Goal: Task Accomplishment & Management: Complete application form

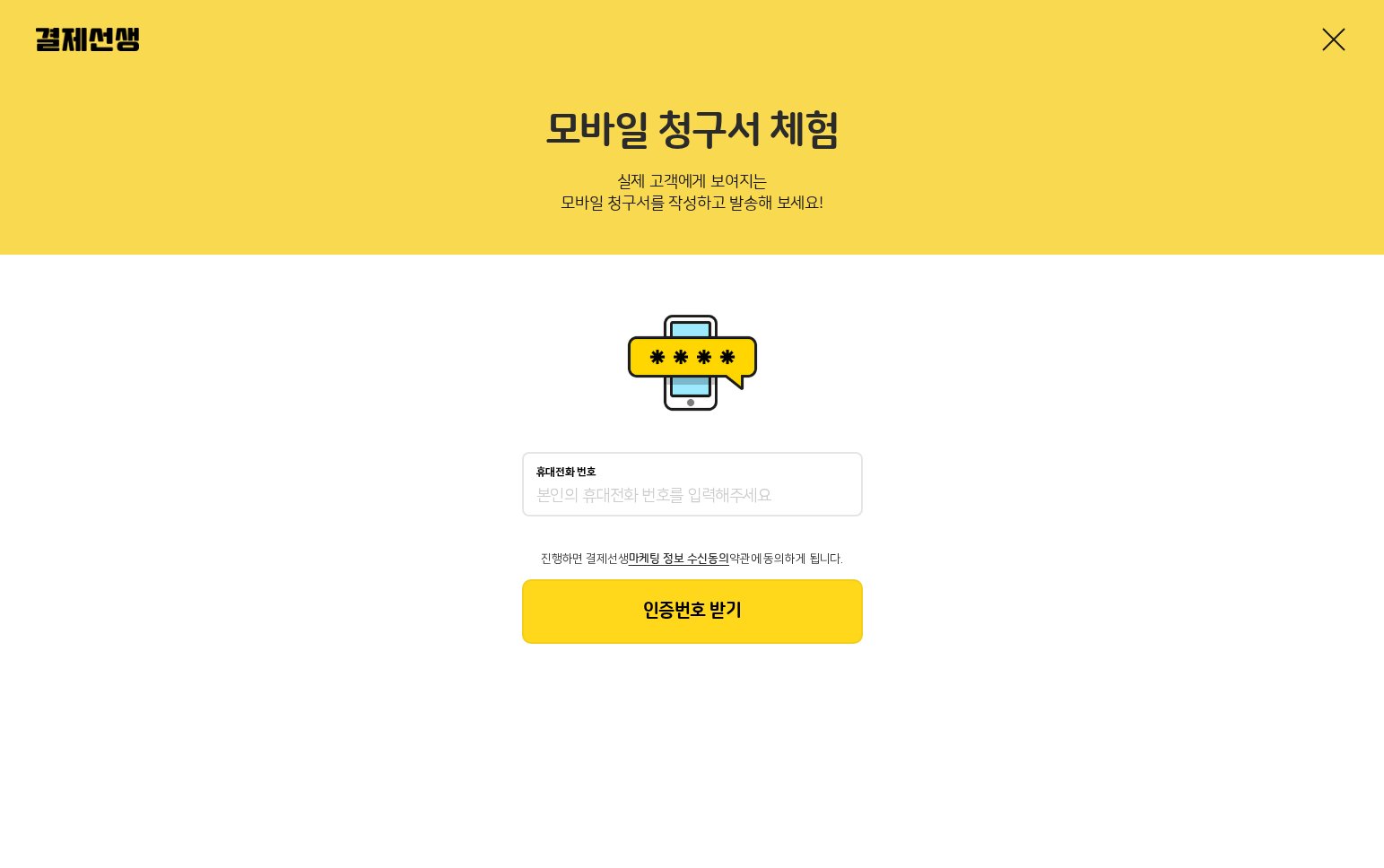
click at [724, 498] on input "휴대전화 번호" at bounding box center [692, 497] width 312 height 21
type input "01075736419"
click at [761, 628] on button "인증번호 받기" at bounding box center [692, 611] width 341 height 64
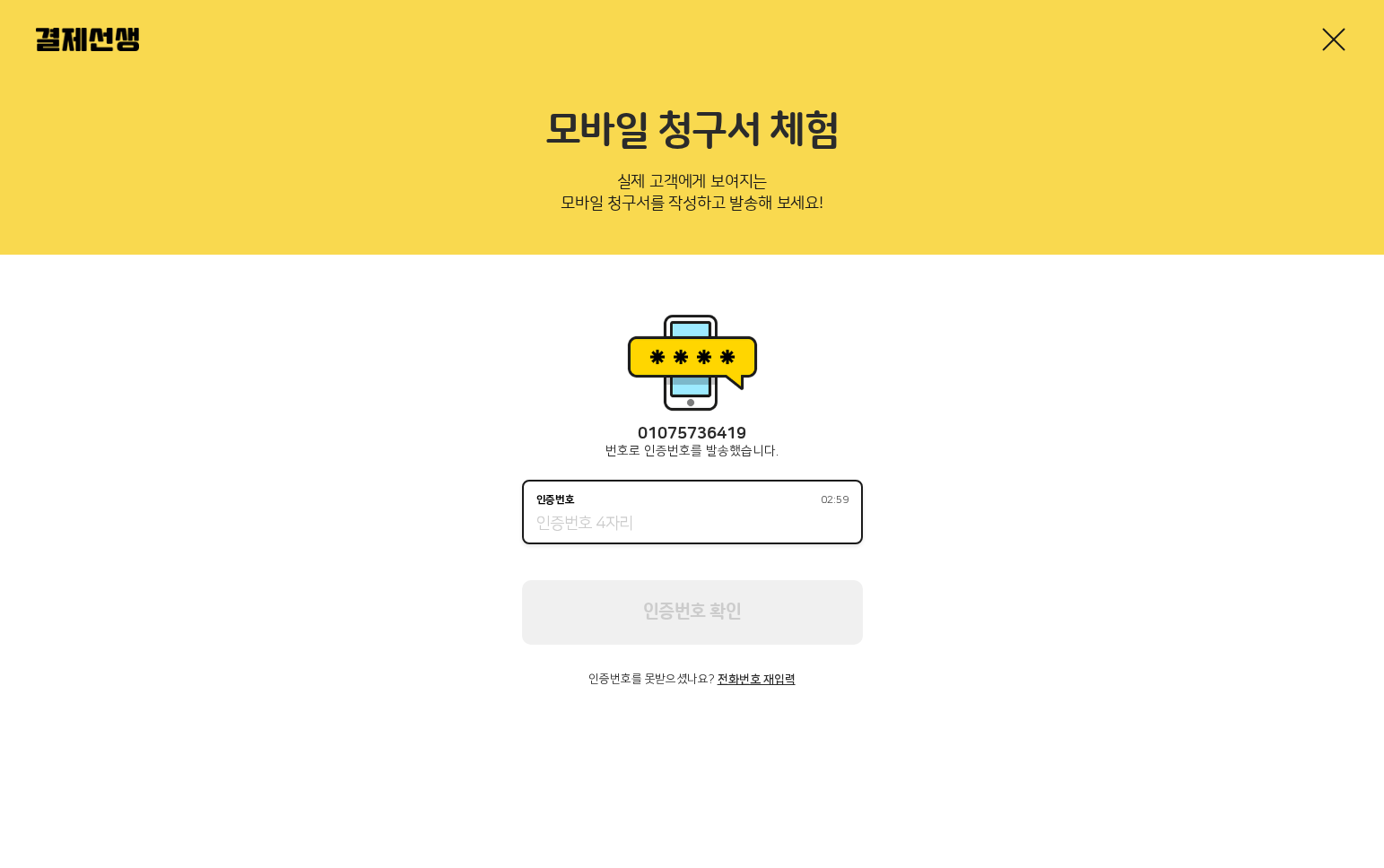
click at [747, 532] on input "인증번호 02:59" at bounding box center [692, 524] width 312 height 21
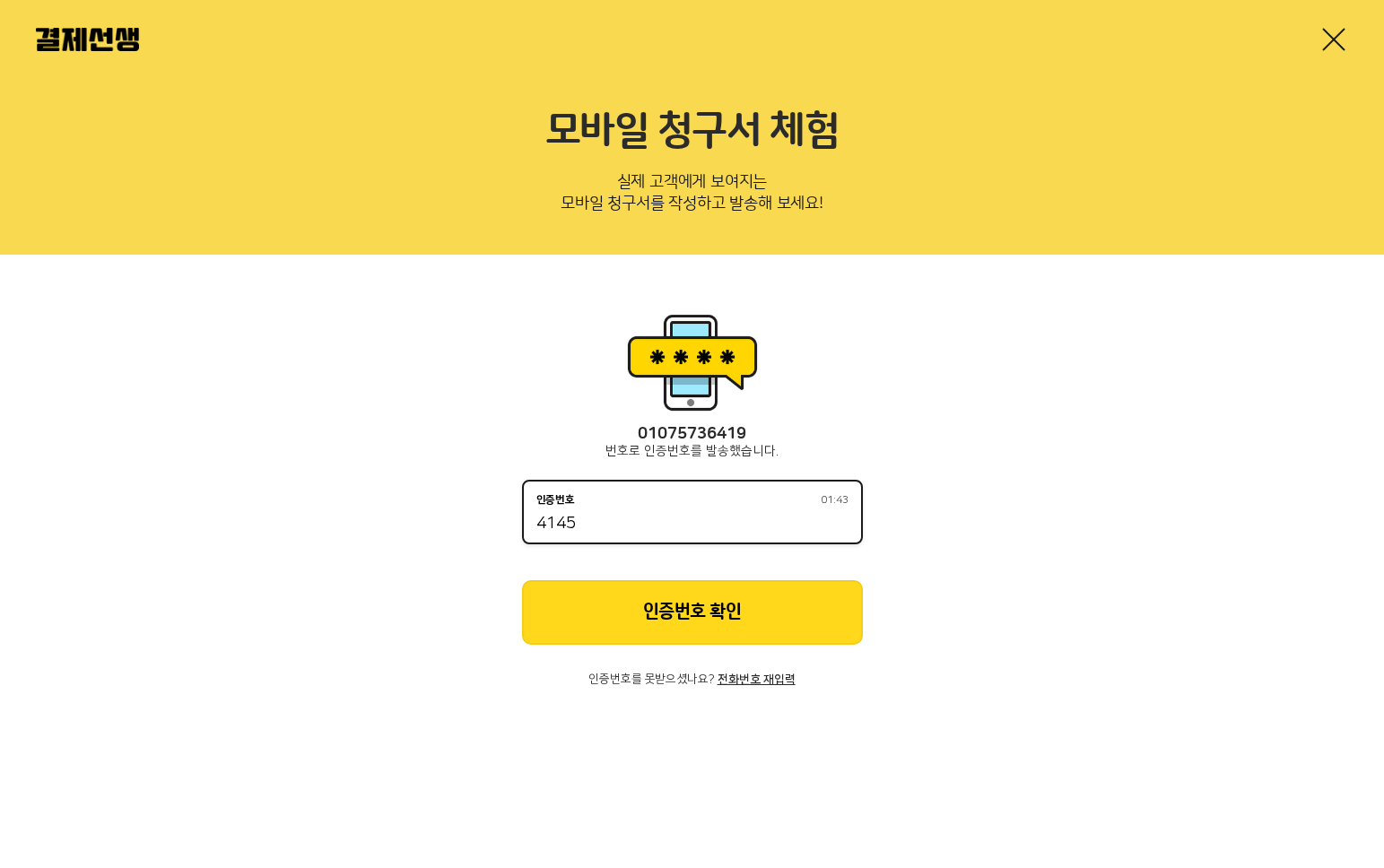
type input "4145"
click at [746, 670] on div "[PHONE_NUMBER] 번호로 인증번호를 발송했습니다. 인증번호 01:43 4145 인증번호 확인 인증번호를 못받으셨나요? 전화번호 재입력" at bounding box center [692, 555] width 341 height 261
click at [762, 647] on div "[PHONE_NUMBER] 번호로 인증번호를 발송했습니다. 인증번호 01:42 4145 인증번호 확인 인증번호를 못받으셨나요? 전화번호 재입력" at bounding box center [692, 555] width 341 height 261
click at [768, 635] on button "인증번호 확인" at bounding box center [692, 612] width 341 height 64
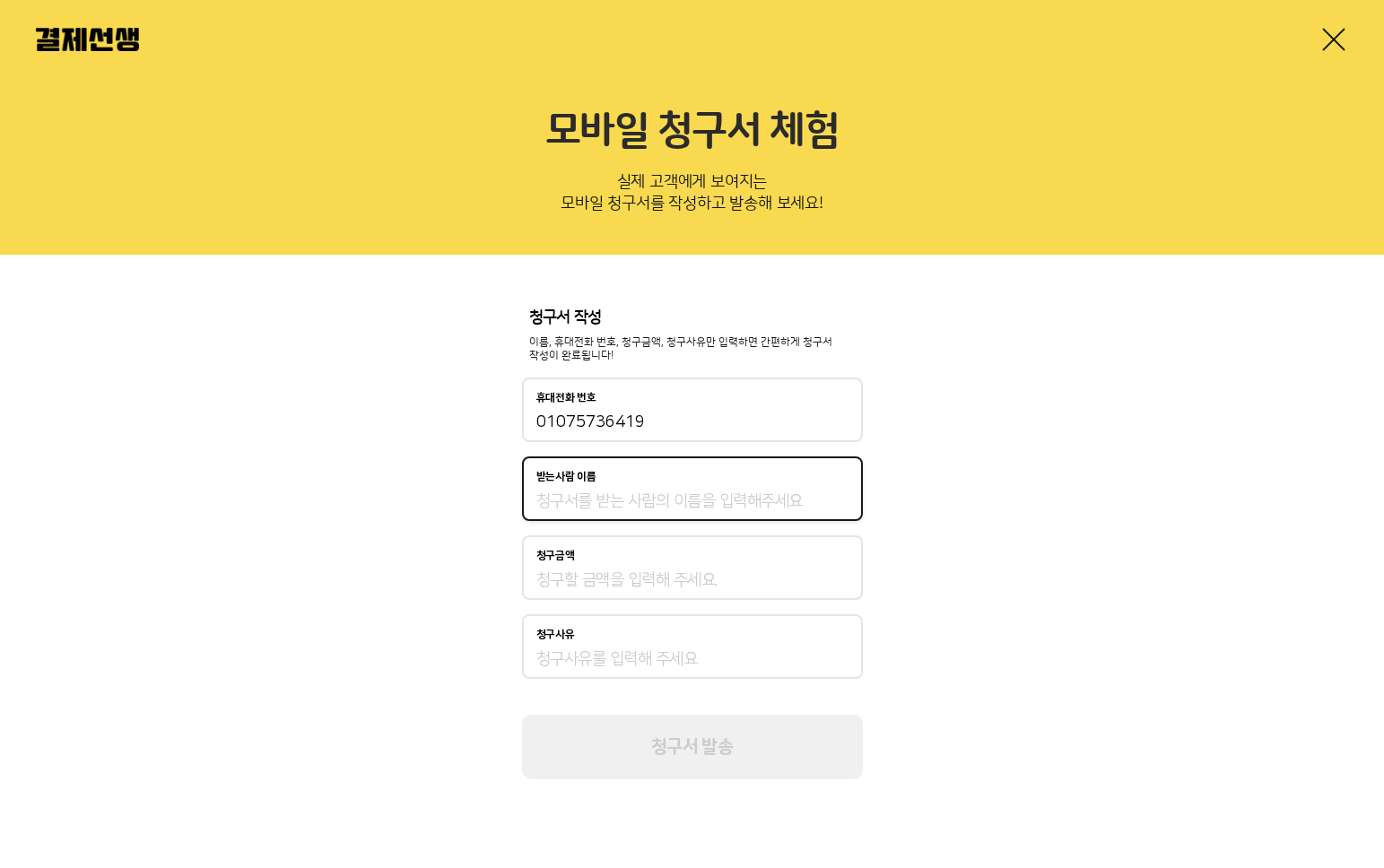
click at [725, 496] on input "받는사람 이름" at bounding box center [692, 500] width 312 height 21
type input "고예지"
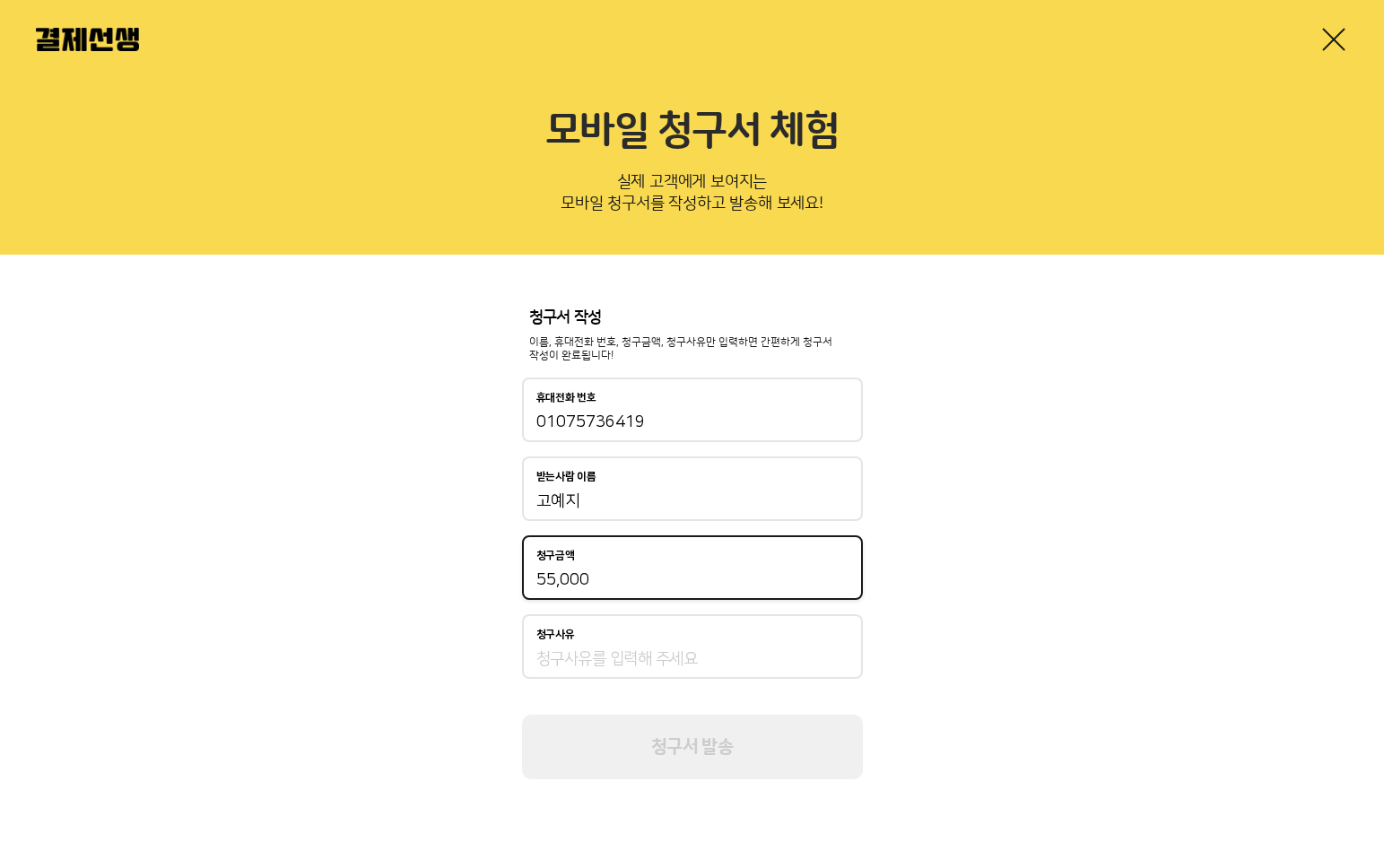
type input "55,000"
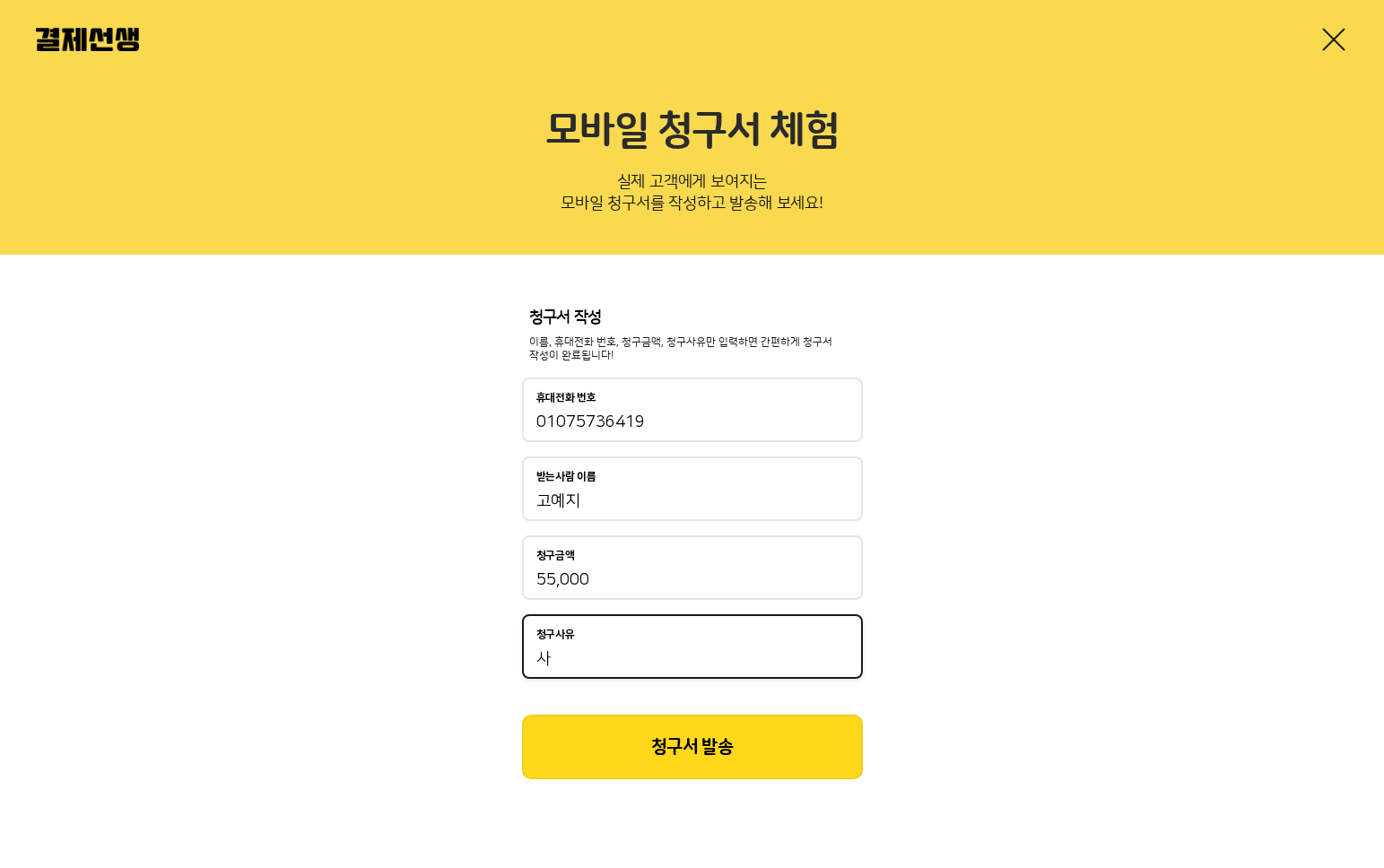
type input "ㅅ"
type input "개인상담 1회기"
click at [703, 756] on button "청구서 발송" at bounding box center [692, 747] width 341 height 64
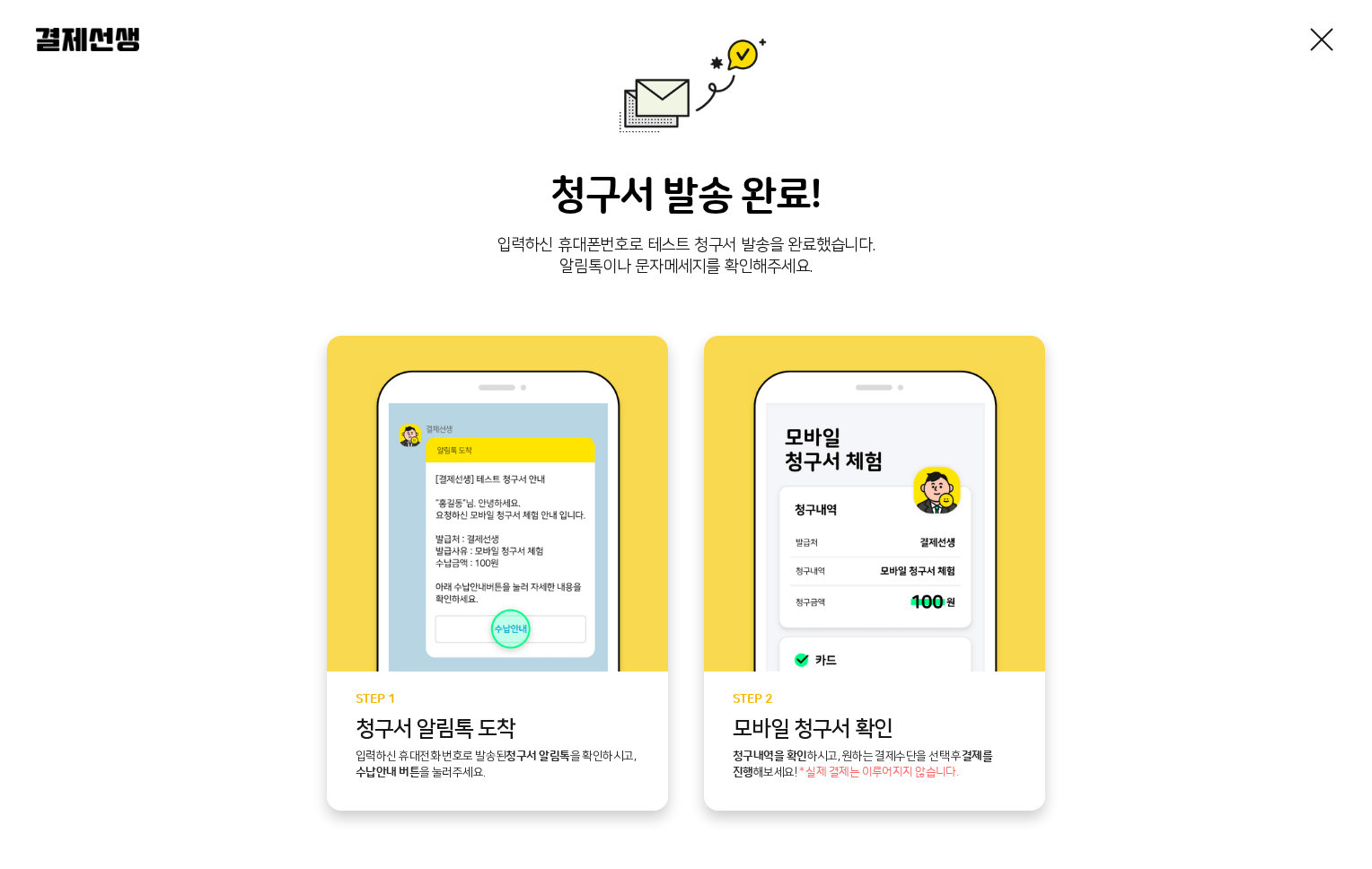
scroll to position [293, 0]
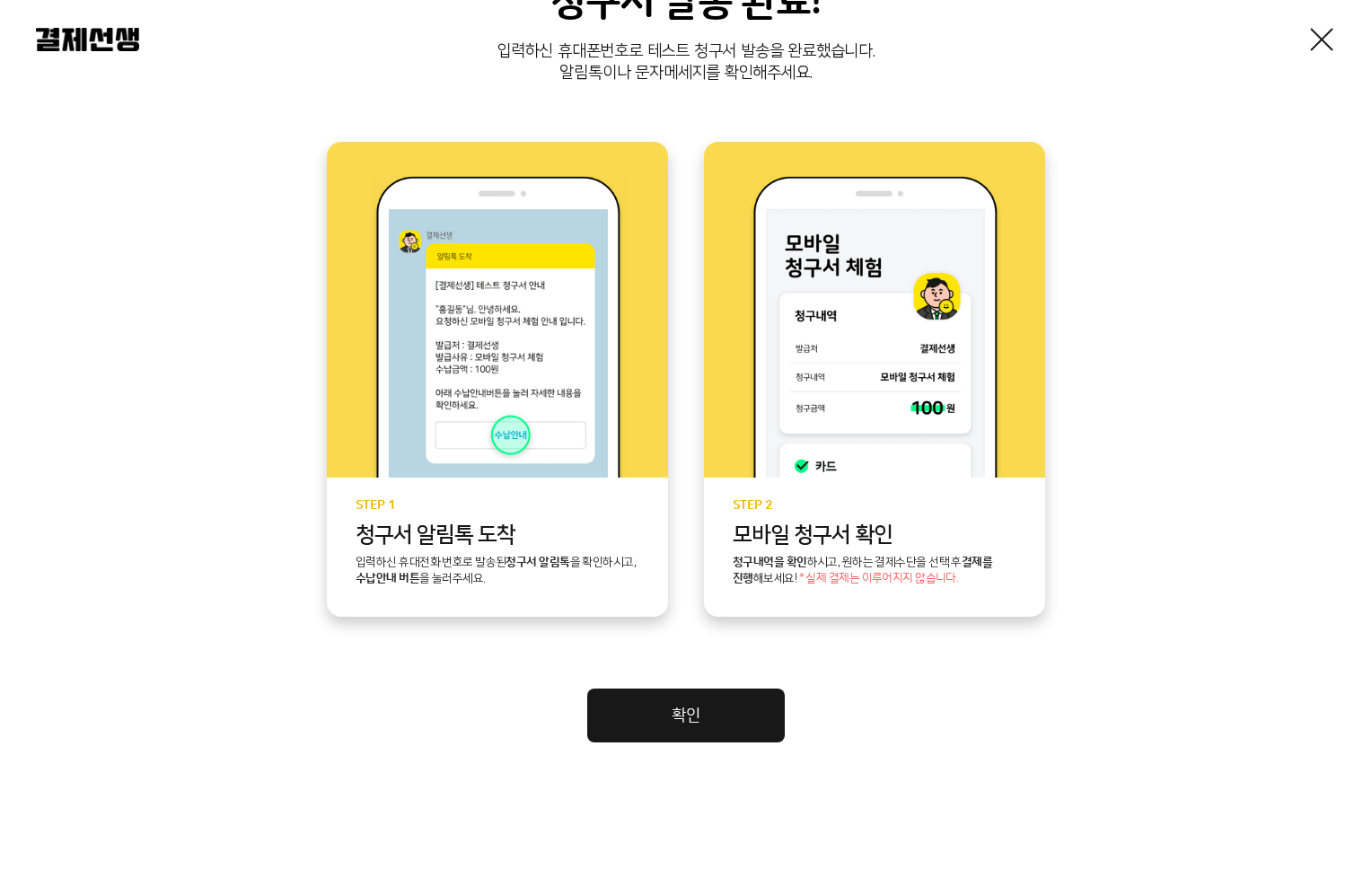
click at [657, 703] on link "확인" at bounding box center [686, 715] width 198 height 54
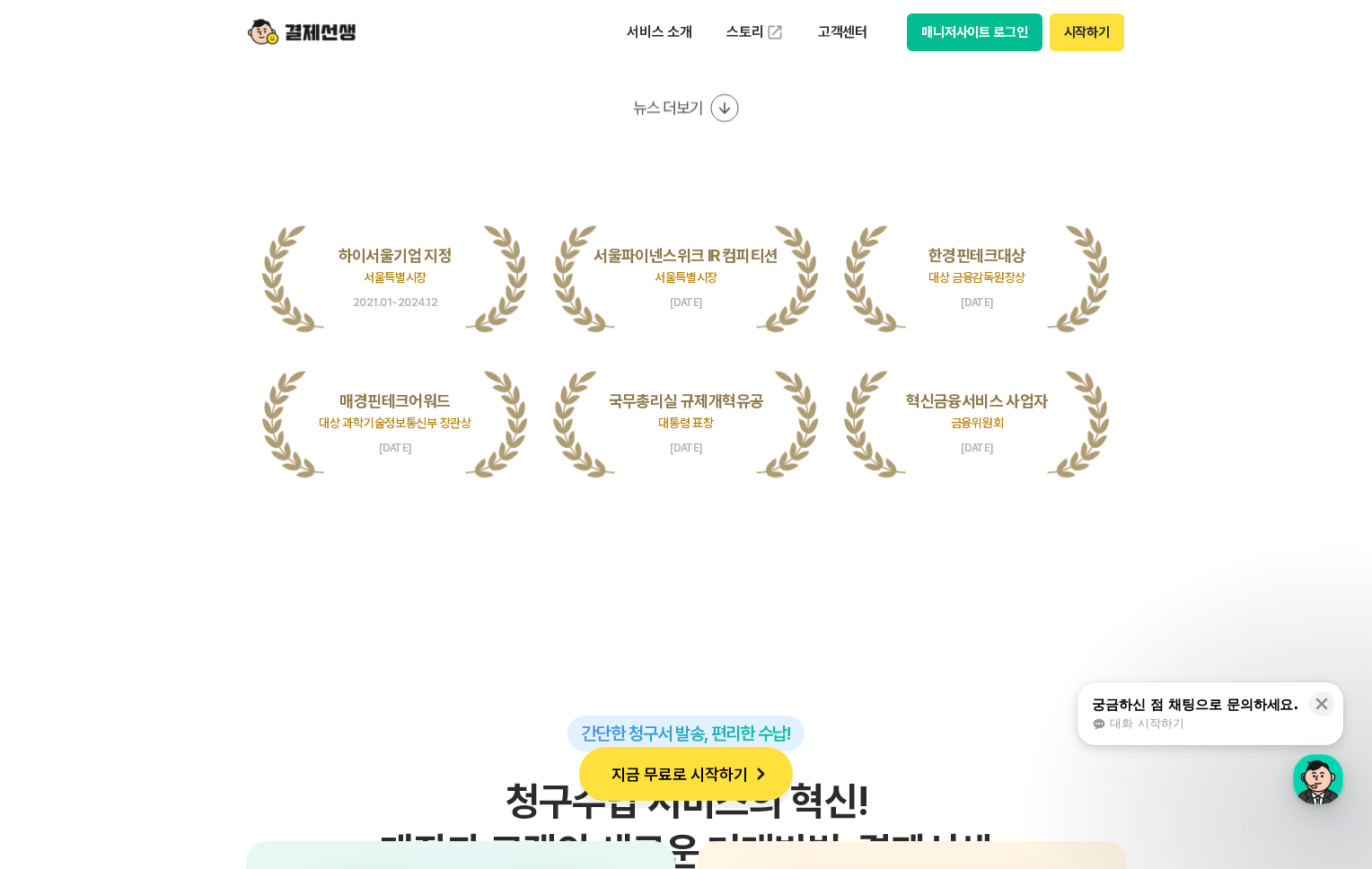
scroll to position [3790, 0]
